Goal: Use online tool/utility: Utilize a website feature to perform a specific function

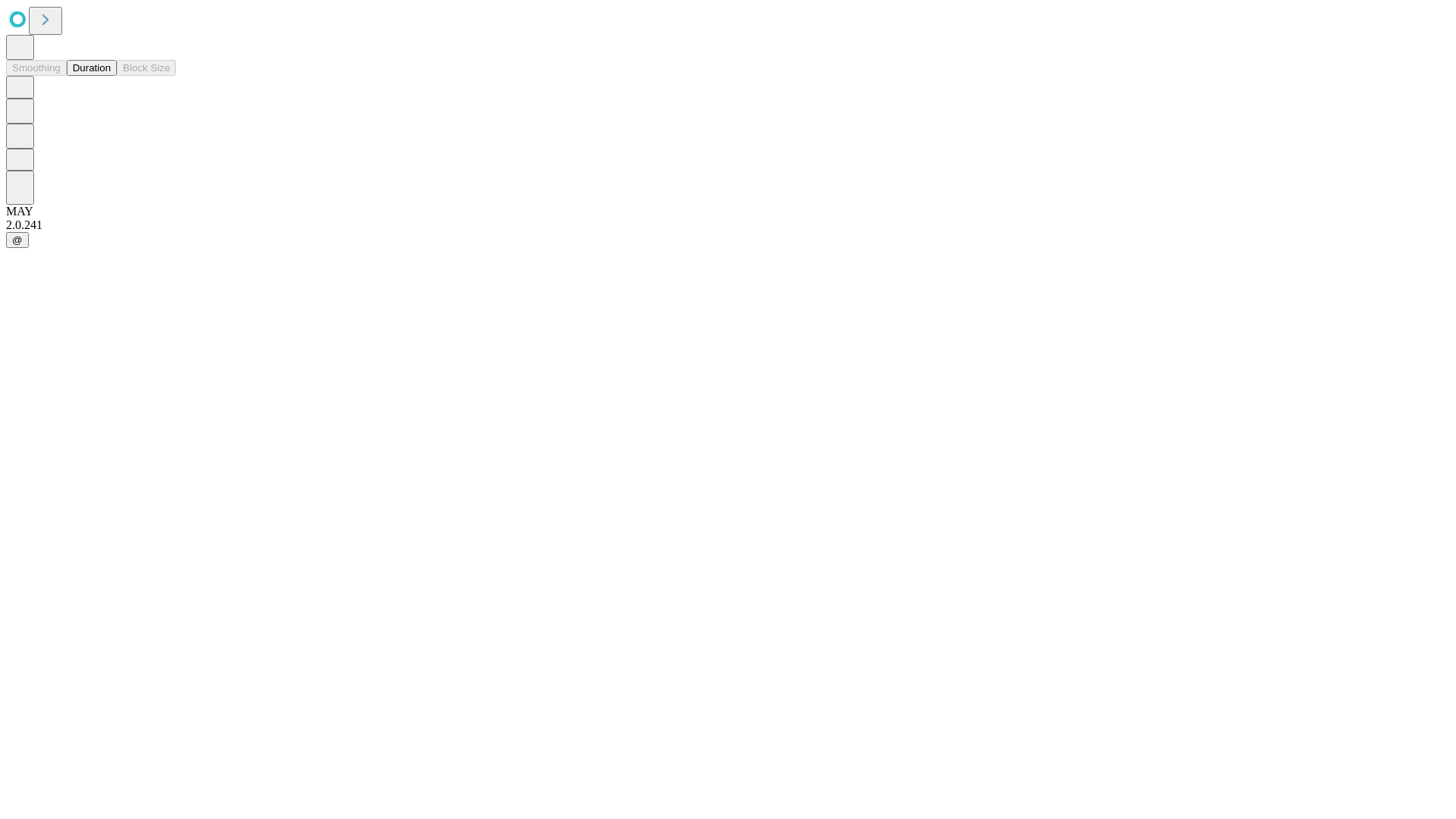
click at [111, 76] on button "Duration" at bounding box center [91, 68] width 50 height 16
click at [170, 353] on input "text" at bounding box center [116, 360] width 107 height 15
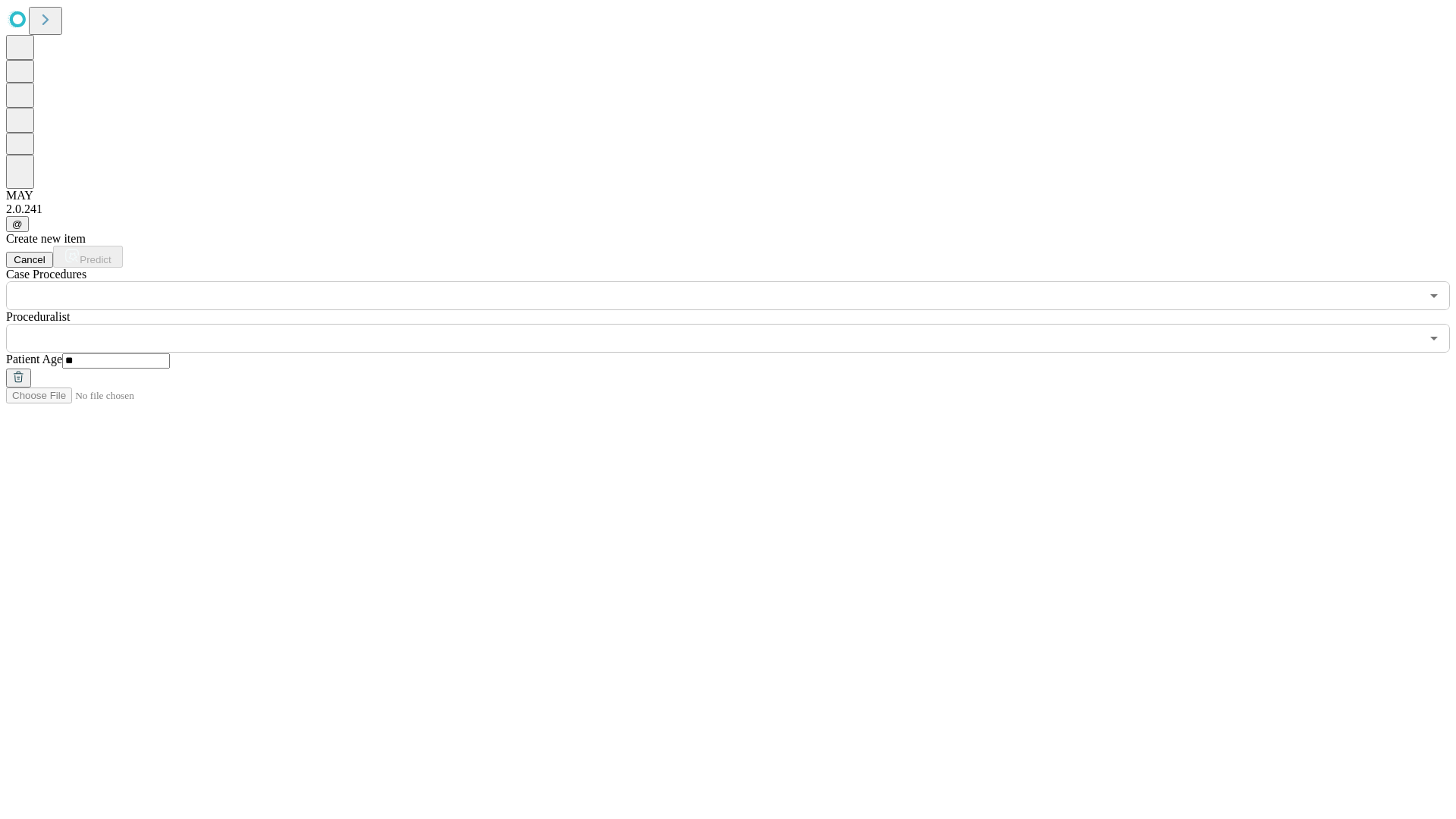
type input "**"
click at [739, 324] on input "text" at bounding box center [714, 339] width 1414 height 29
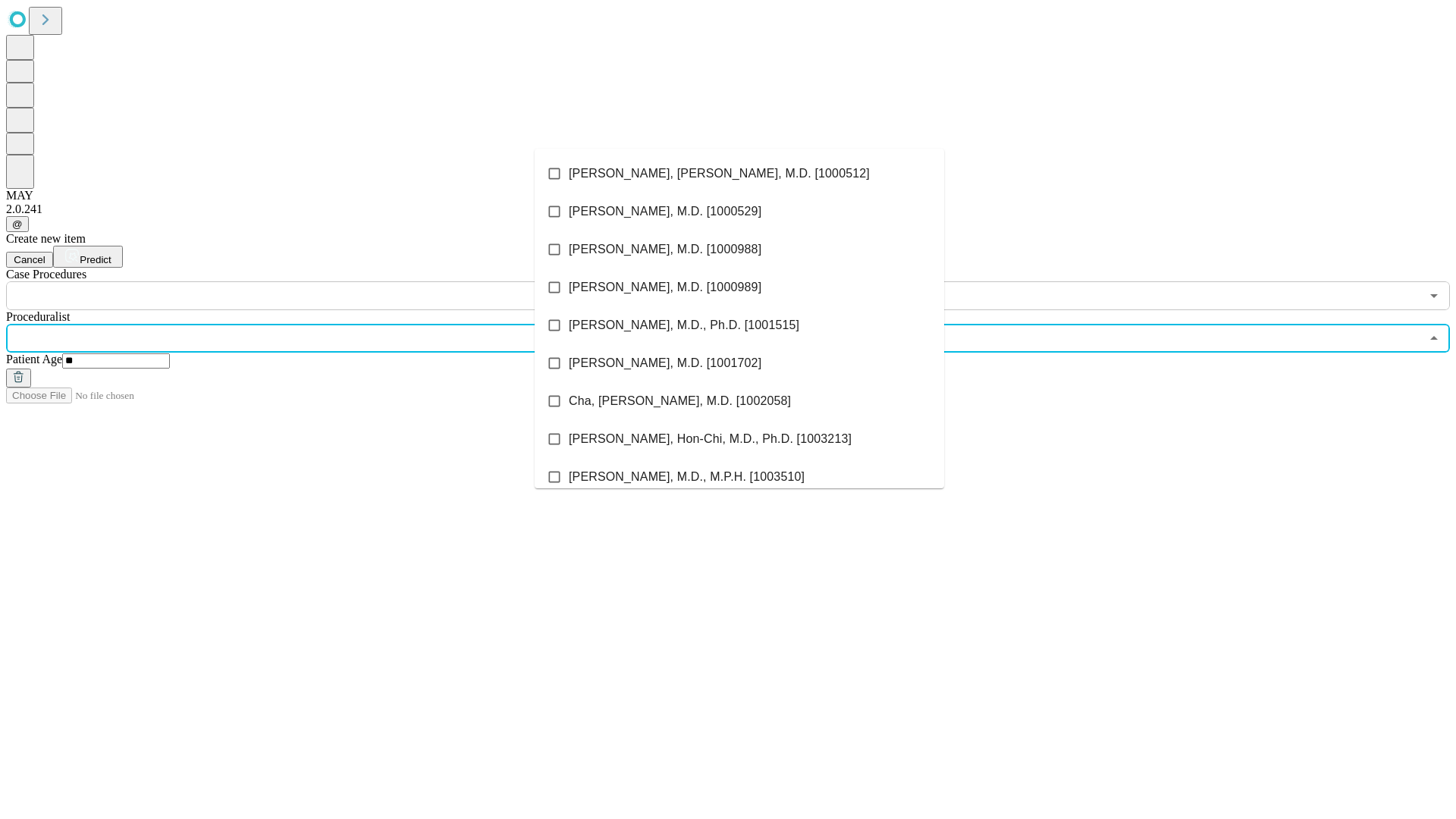
click at [740, 173] on li "[PERSON_NAME], [PERSON_NAME], M.D. [1000512]" at bounding box center [739, 173] width 409 height 38
click at [319, 282] on input "text" at bounding box center [714, 296] width 1414 height 29
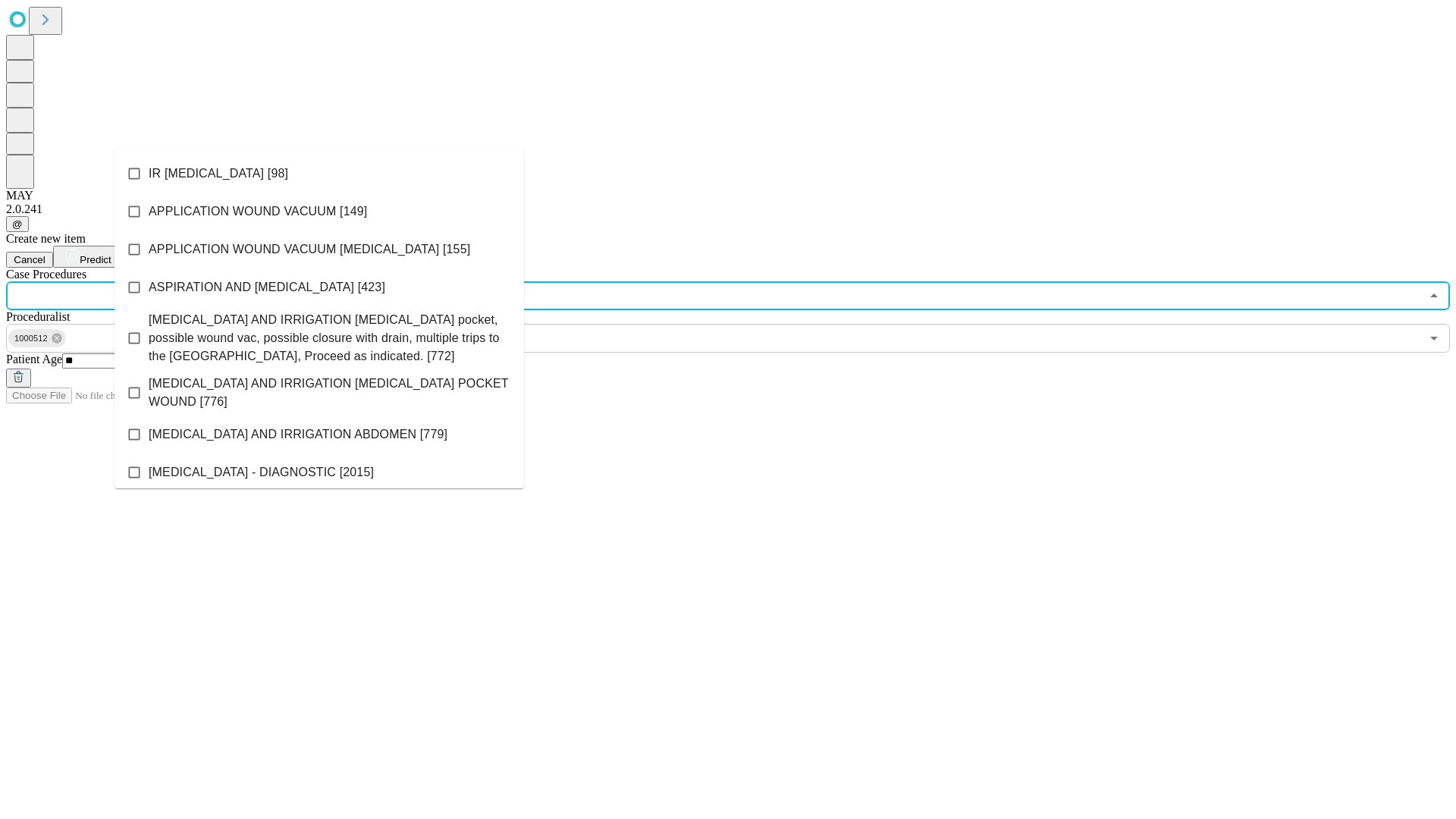
click at [320, 173] on li "IR [MEDICAL_DATA] [98]" at bounding box center [319, 173] width 409 height 38
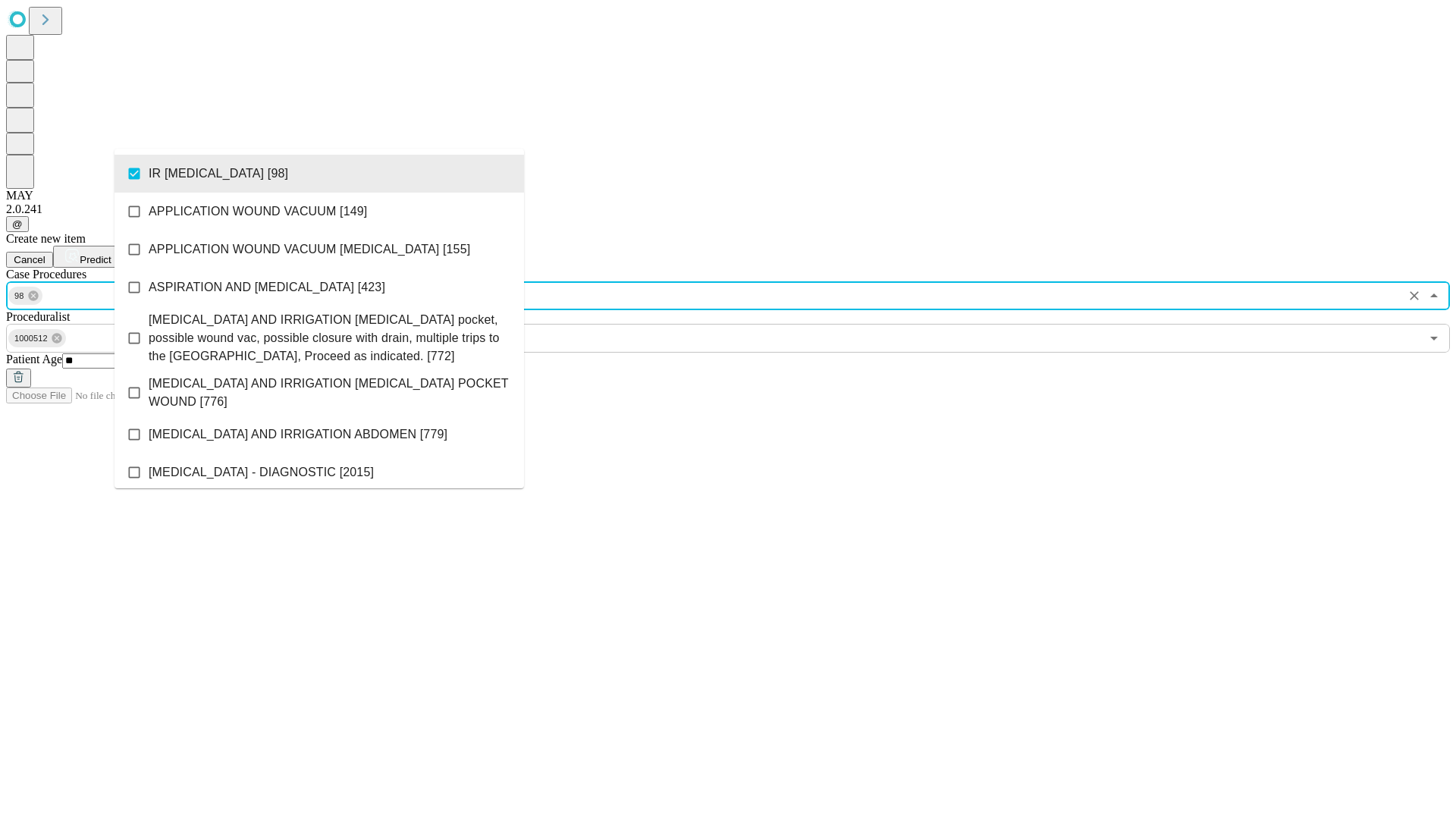
click at [111, 254] on span "Predict" at bounding box center [95, 259] width 31 height 12
